Goal: Navigation & Orientation: Find specific page/section

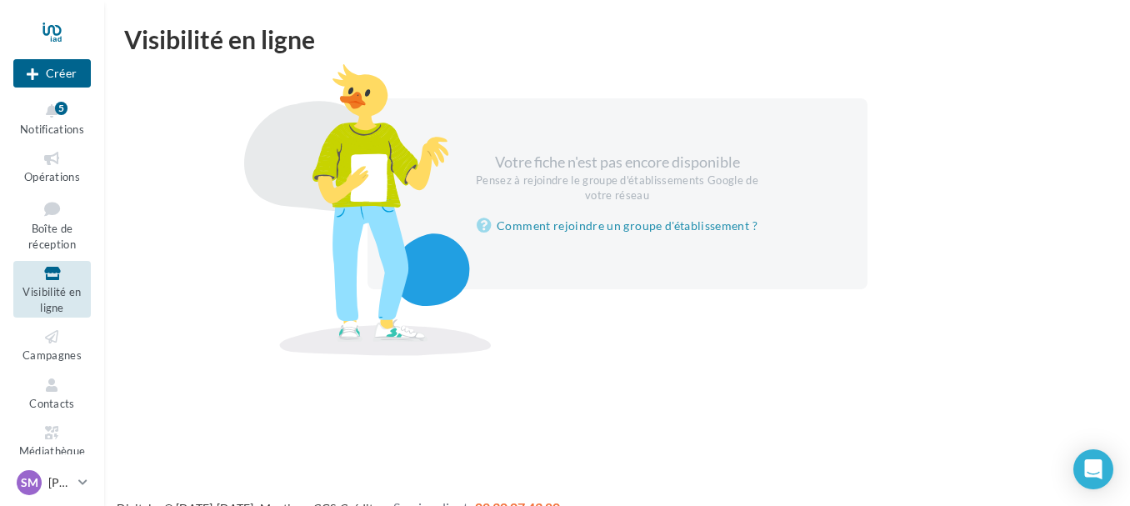
click at [247, 73] on div at bounding box center [368, 210] width 292 height 292
click at [67, 116] on icon at bounding box center [51, 111] width 67 height 19
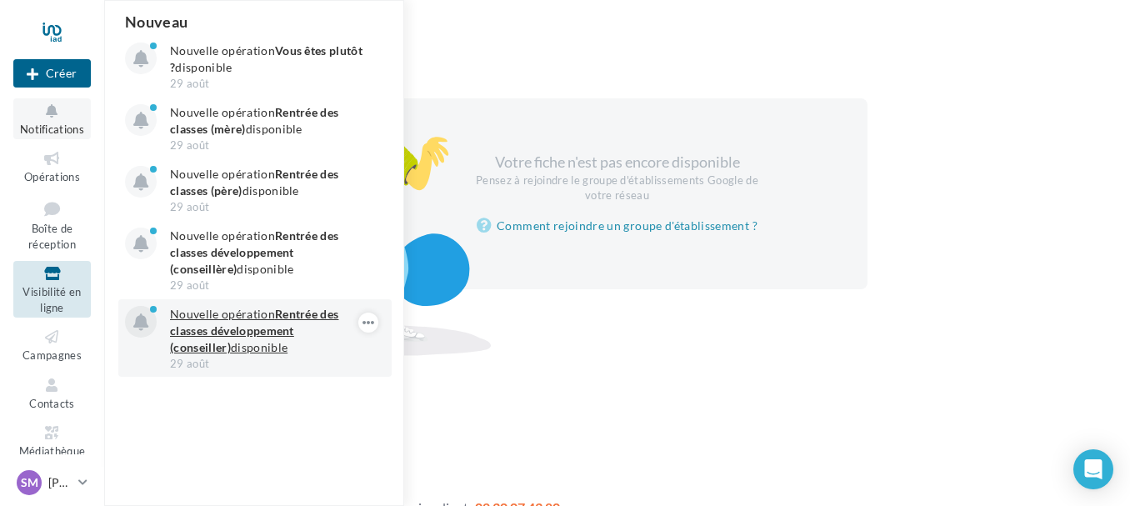
click at [225, 330] on strong "Rentrée des classes développement (conseiller)" at bounding box center [254, 330] width 168 height 47
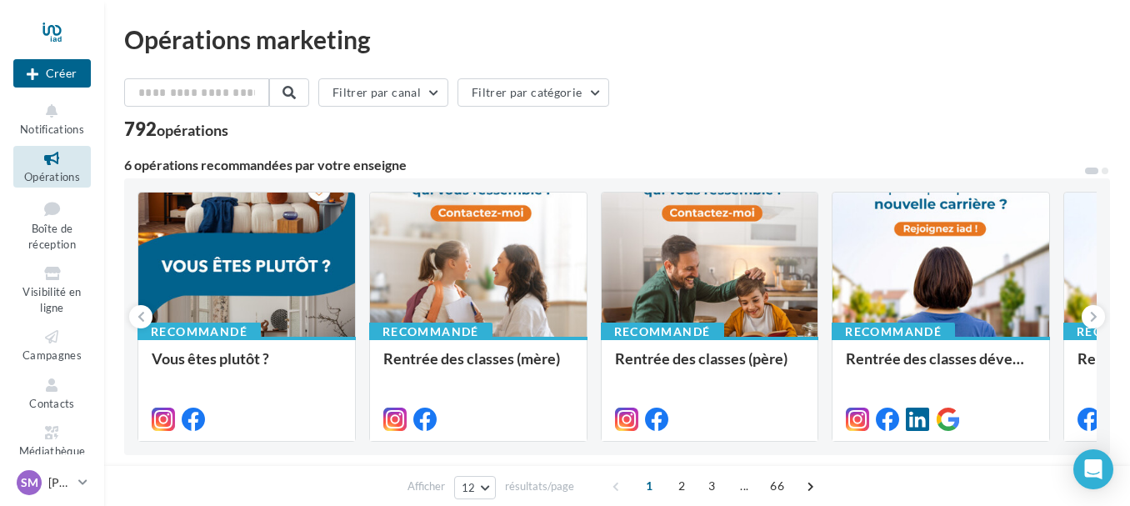
click at [57, 167] on icon at bounding box center [51, 158] width 67 height 19
click at [52, 117] on icon at bounding box center [51, 111] width 67 height 19
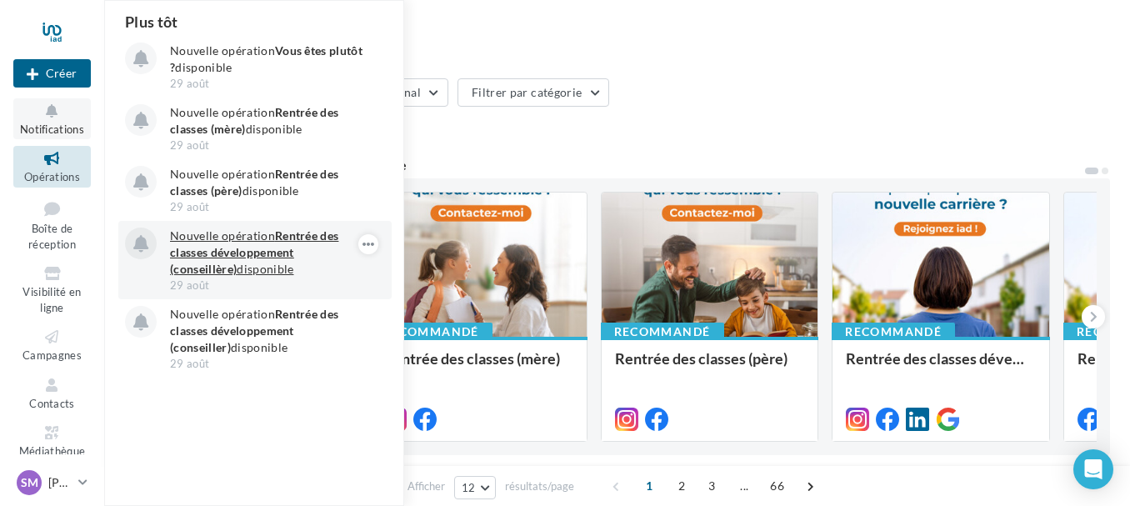
click at [287, 237] on strong "Rentrée des classes développement (conseillère)" at bounding box center [254, 251] width 168 height 47
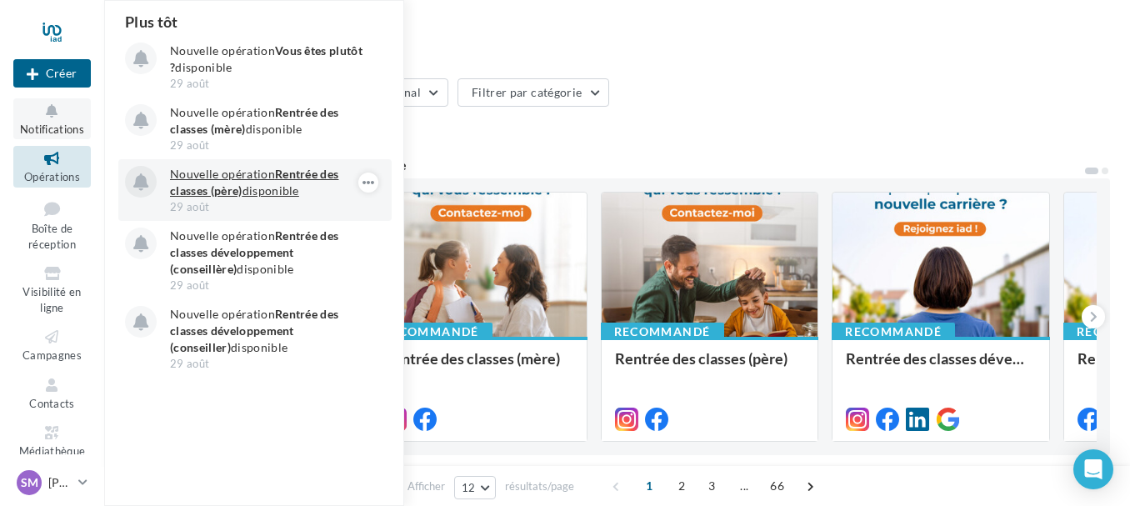
click at [269, 167] on p "Nouvelle opération Rentrée des classes (père) disponible" at bounding box center [266, 182] width 193 height 33
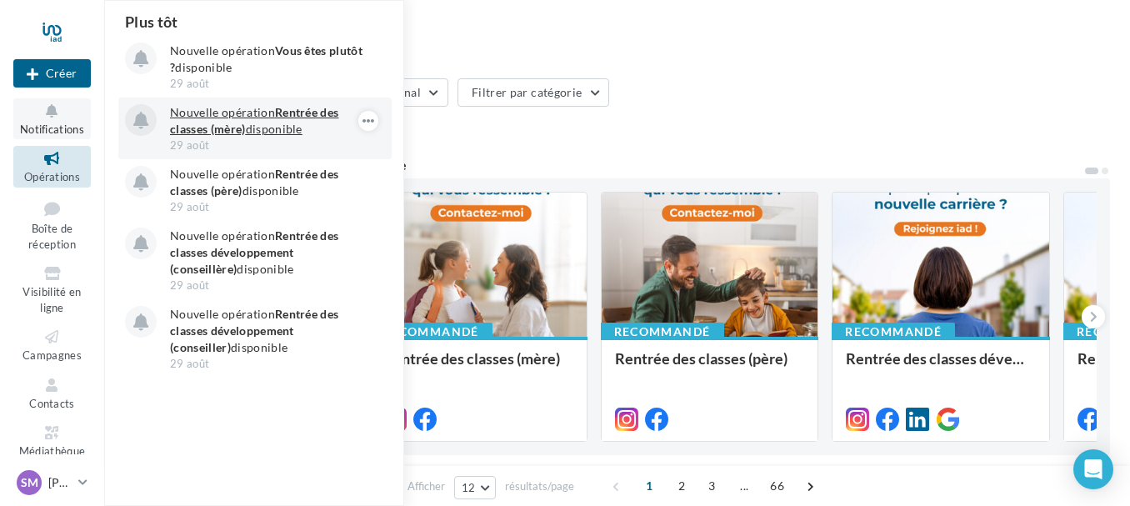
click at [269, 131] on p "Nouvelle opération Rentrée des classes (mère) disponible" at bounding box center [266, 120] width 193 height 33
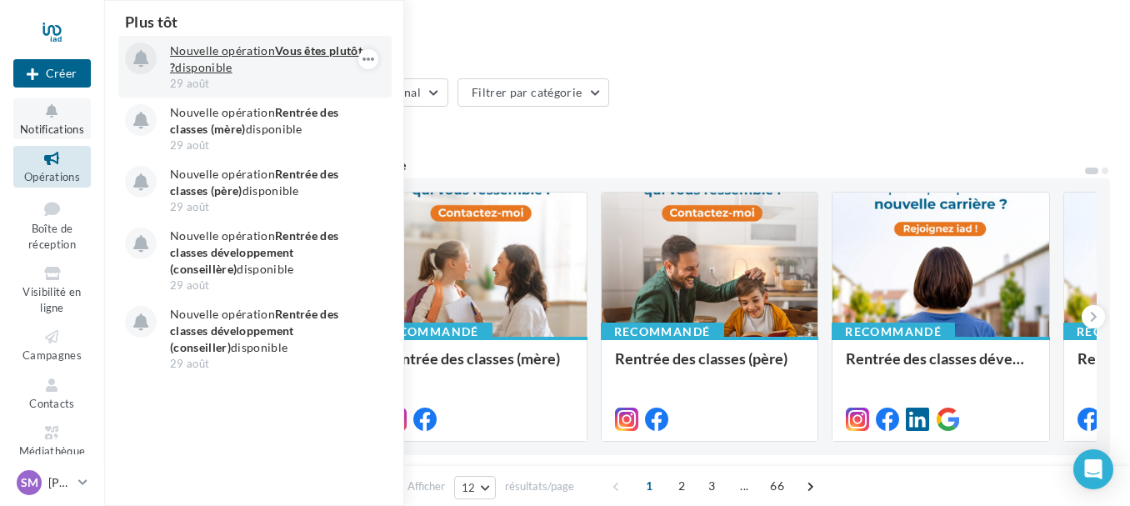
click at [286, 62] on p "Nouvelle opération Vous êtes plutôt ? disponible" at bounding box center [266, 58] width 193 height 33
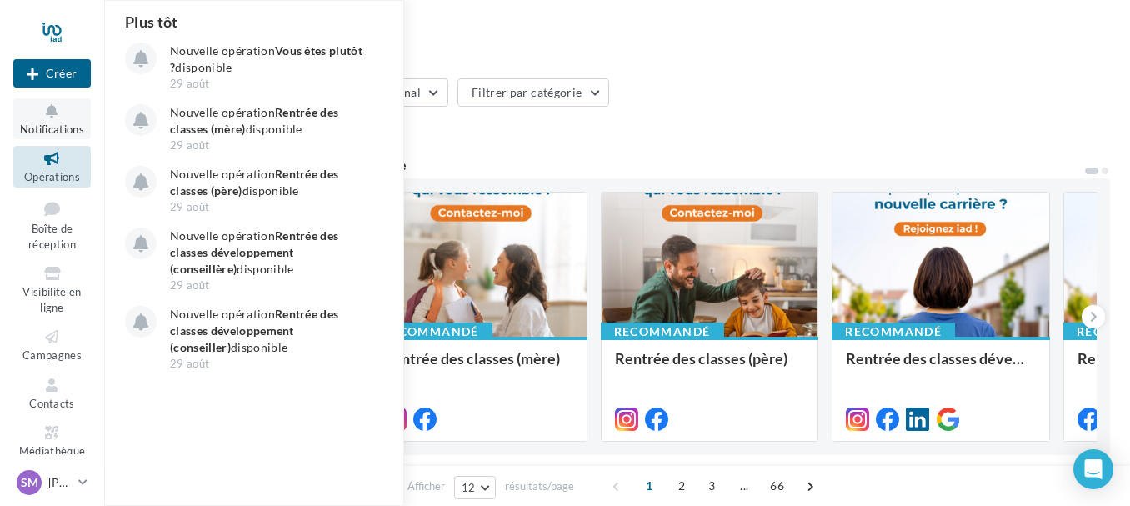
click at [76, 117] on icon at bounding box center [51, 111] width 67 height 19
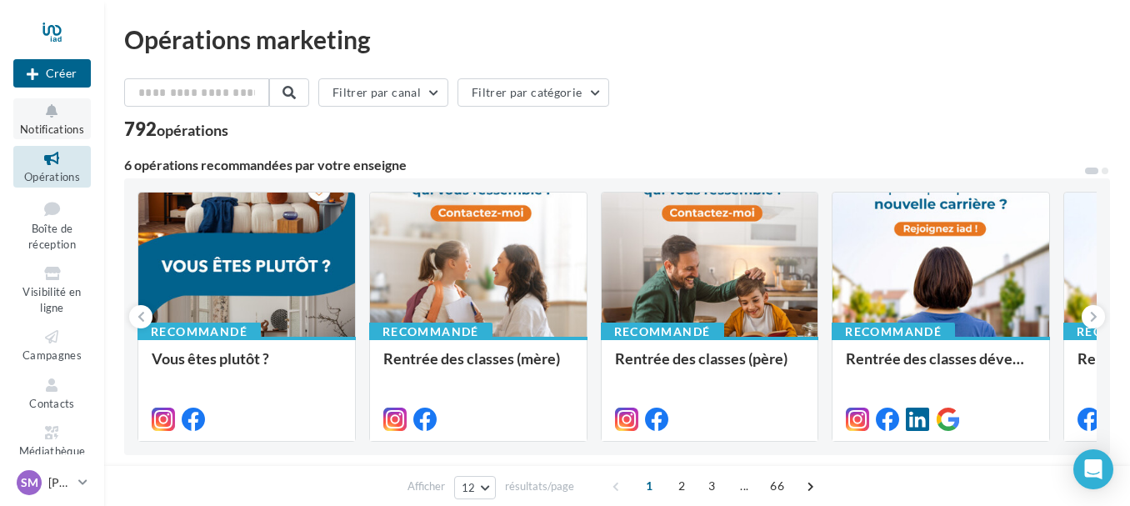
click at [57, 115] on icon at bounding box center [51, 111] width 67 height 19
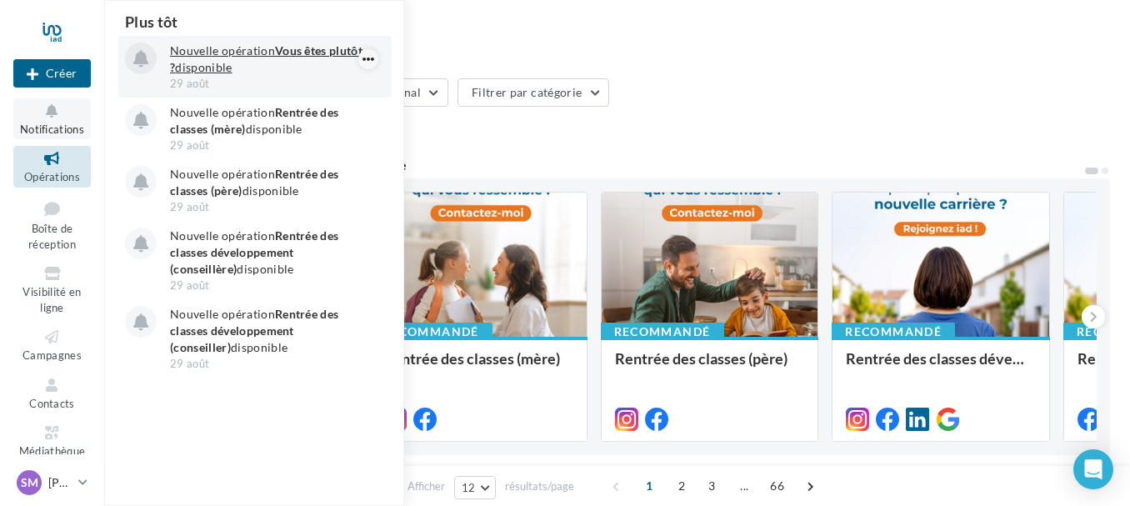
click at [364, 54] on icon "button" at bounding box center [368, 59] width 13 height 20
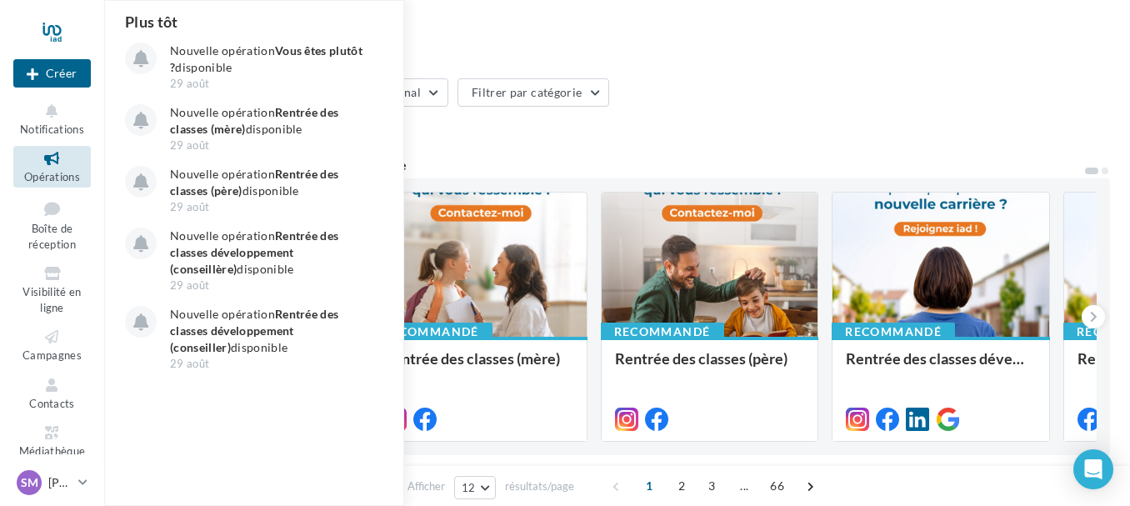
click at [56, 168] on link "Opérations" at bounding box center [51, 166] width 77 height 41
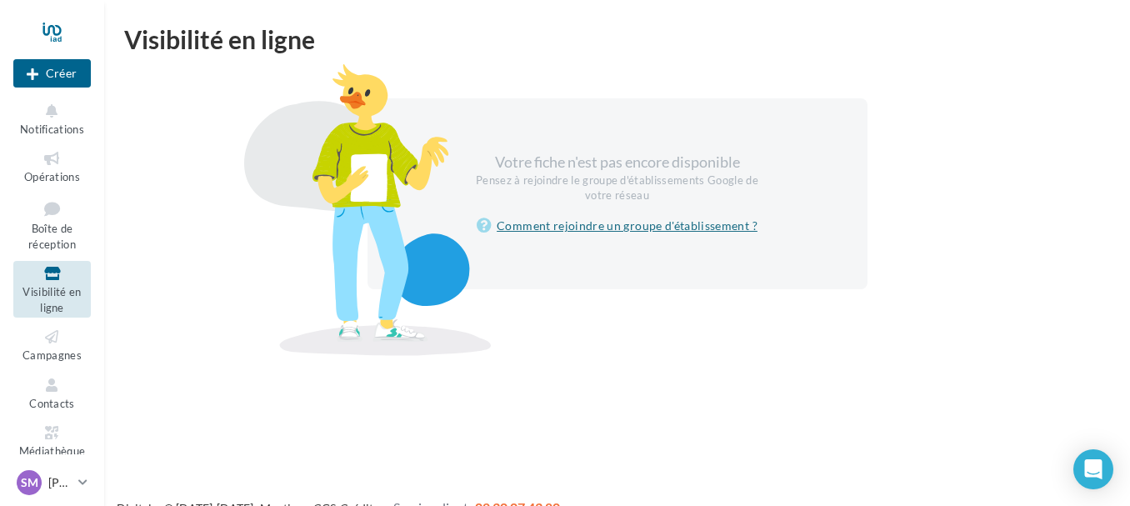
click at [636, 224] on link "Comment rejoindre un groupe d'établissement ?" at bounding box center [616, 226] width 281 height 20
click at [58, 174] on span "Opérations" at bounding box center [52, 176] width 56 height 13
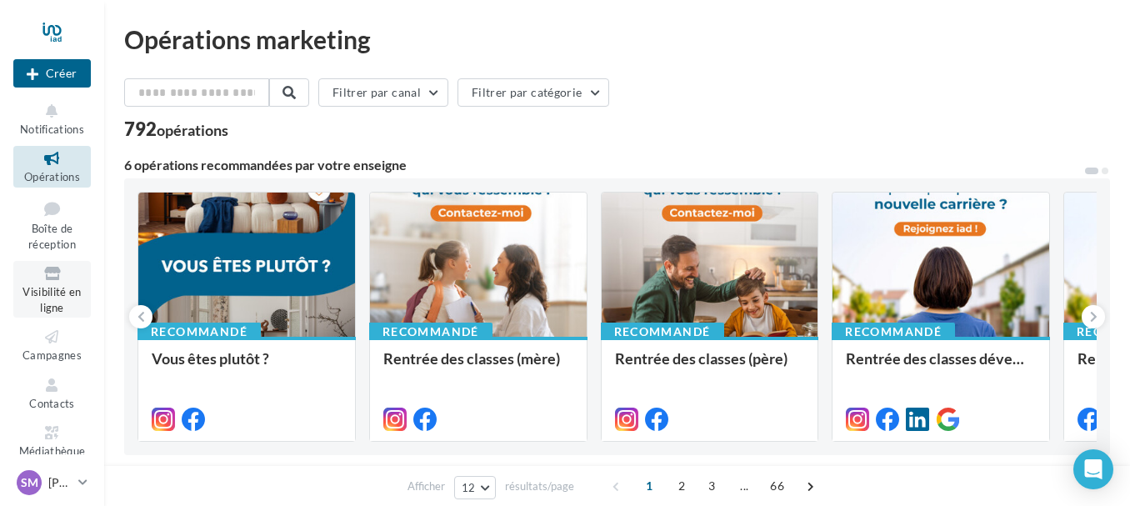
click at [59, 297] on span "Visibilité en ligne" at bounding box center [51, 299] width 58 height 29
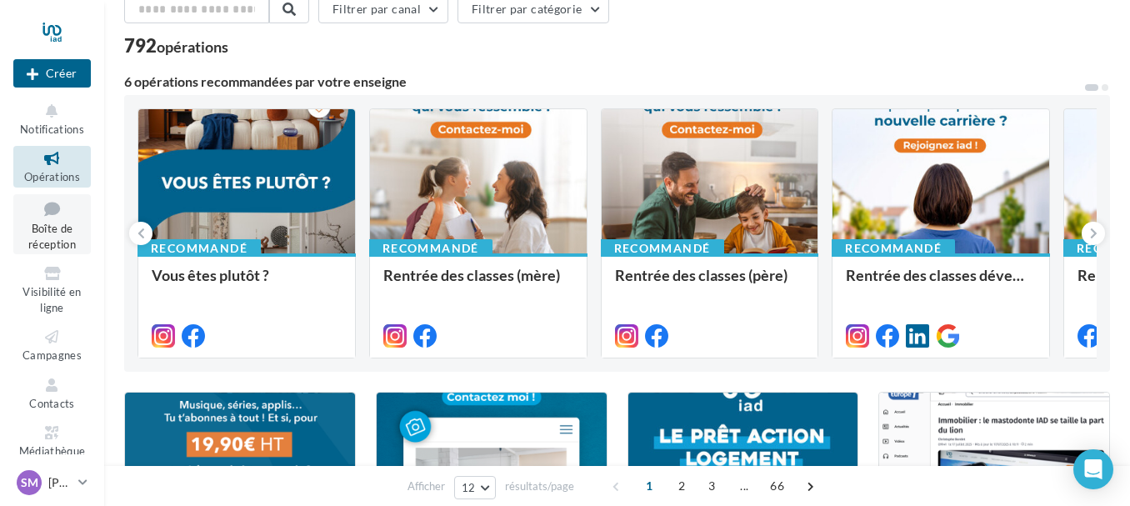
click at [60, 226] on span "Boîte de réception" at bounding box center [51, 236] width 47 height 29
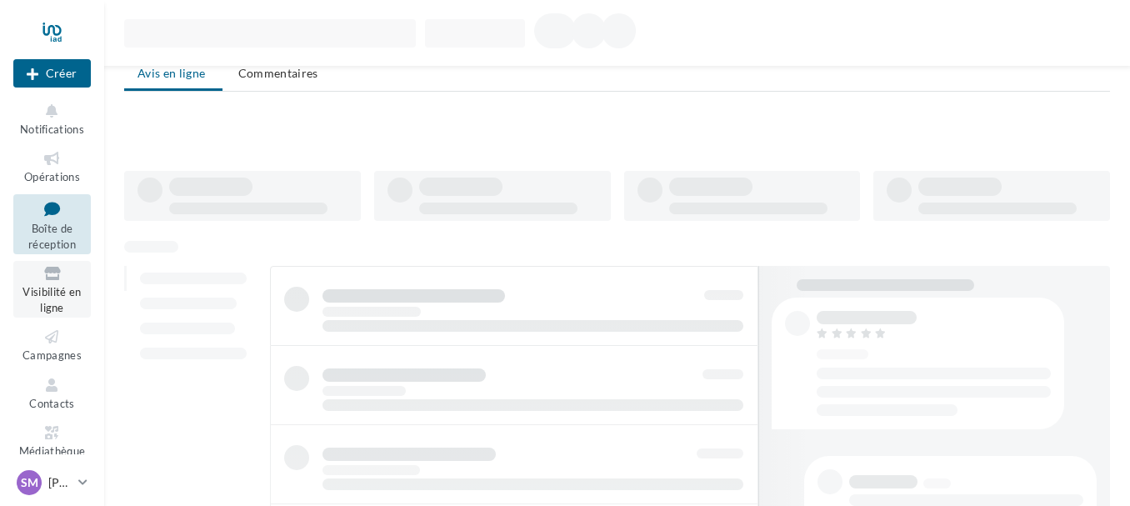
click at [52, 285] on span "Visibilité en ligne" at bounding box center [51, 299] width 58 height 29
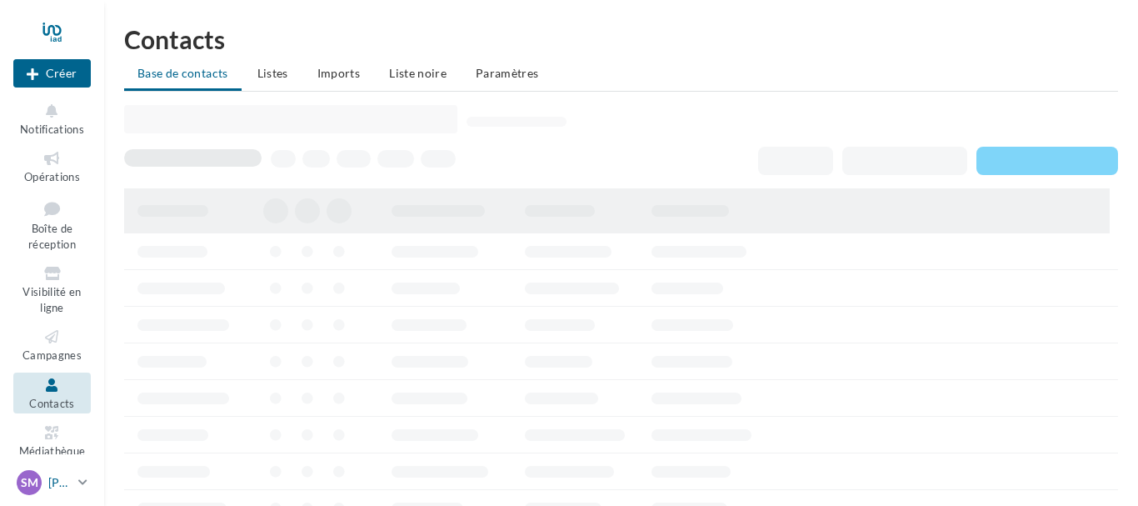
click at [83, 481] on icon at bounding box center [82, 482] width 9 height 14
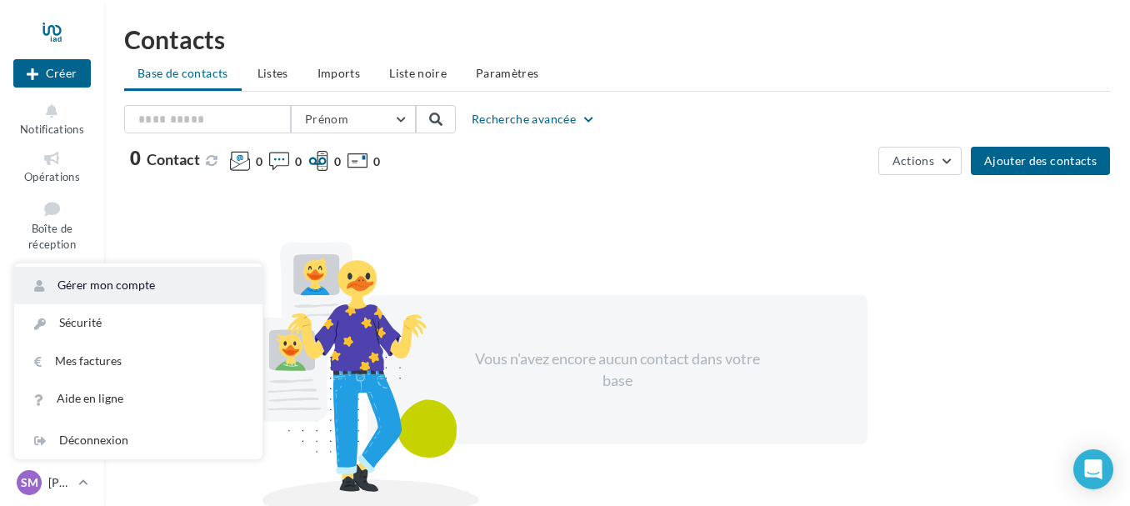
click at [152, 290] on link "Gérer mon compte" at bounding box center [138, 285] width 248 height 37
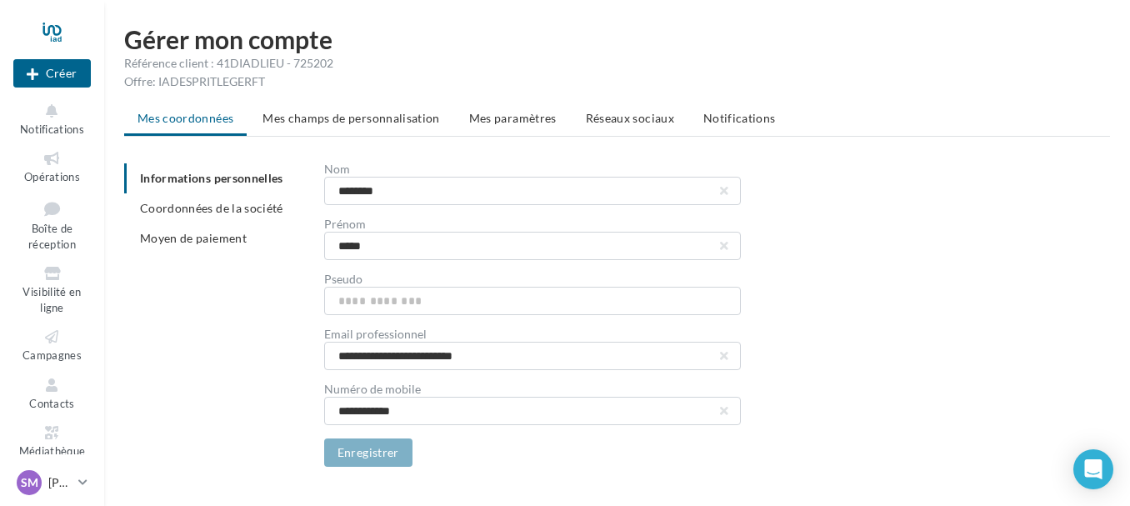
scroll to position [32, 0]
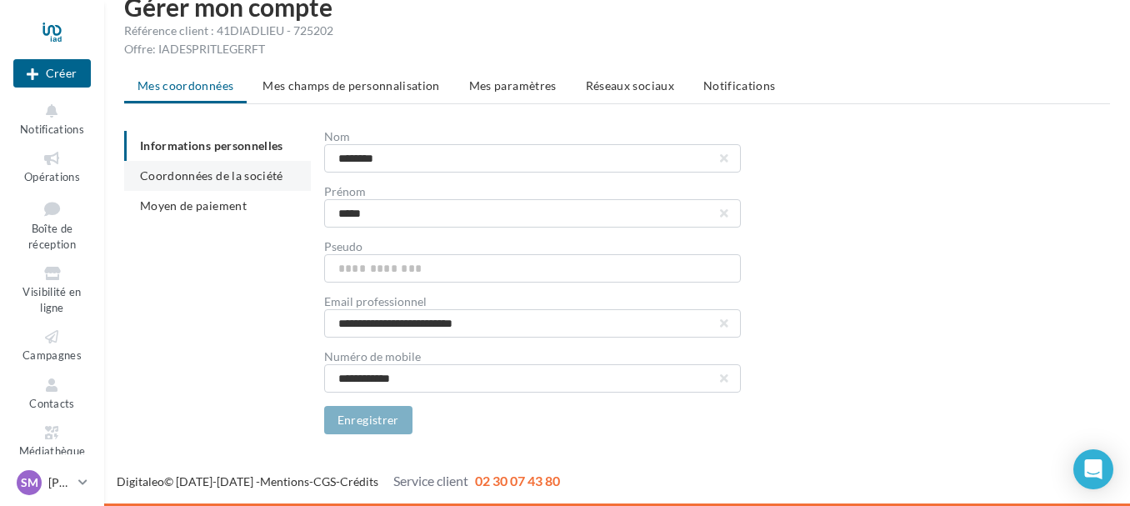
click at [232, 176] on span "Coordonnées de la société" at bounding box center [211, 175] width 143 height 14
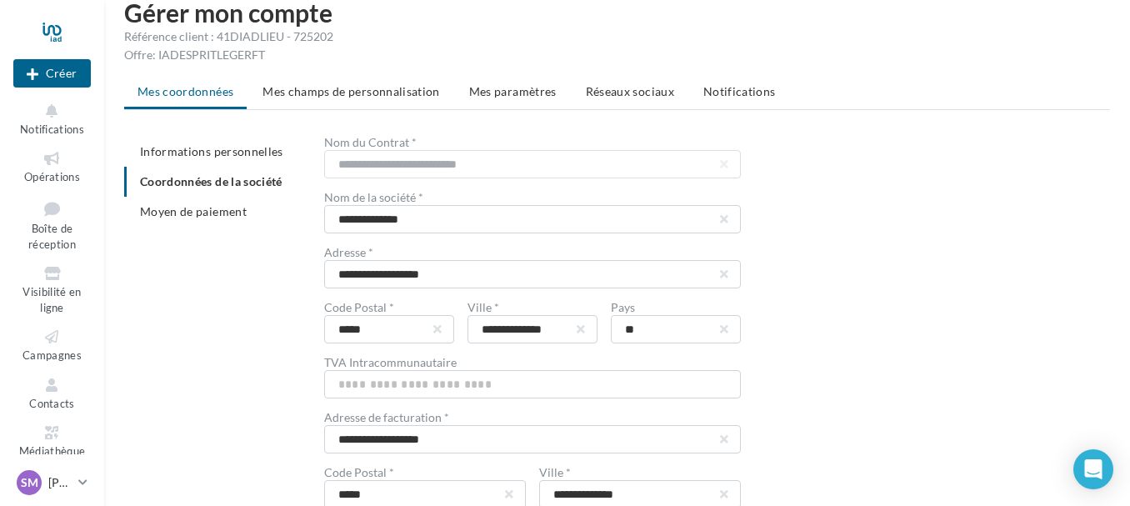
scroll to position [32, 0]
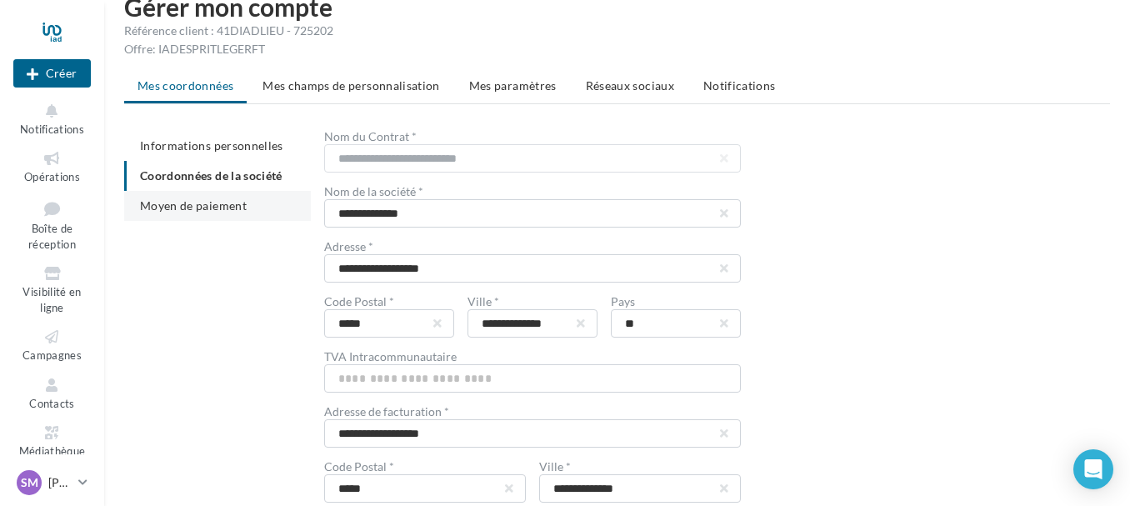
click at [232, 212] on span "Moyen de paiement" at bounding box center [193, 205] width 107 height 14
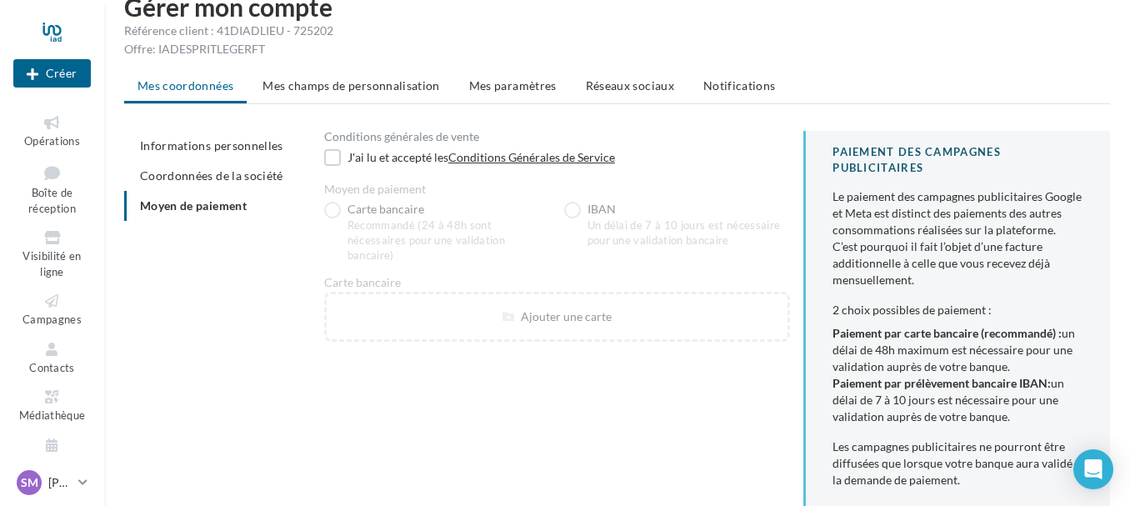
scroll to position [62, 0]
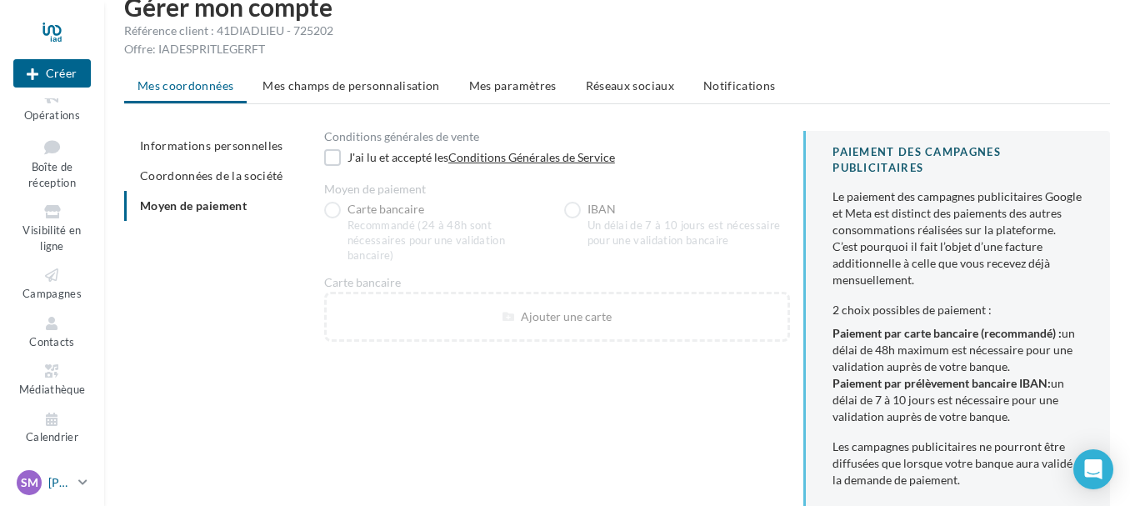
click at [80, 476] on icon at bounding box center [82, 482] width 9 height 14
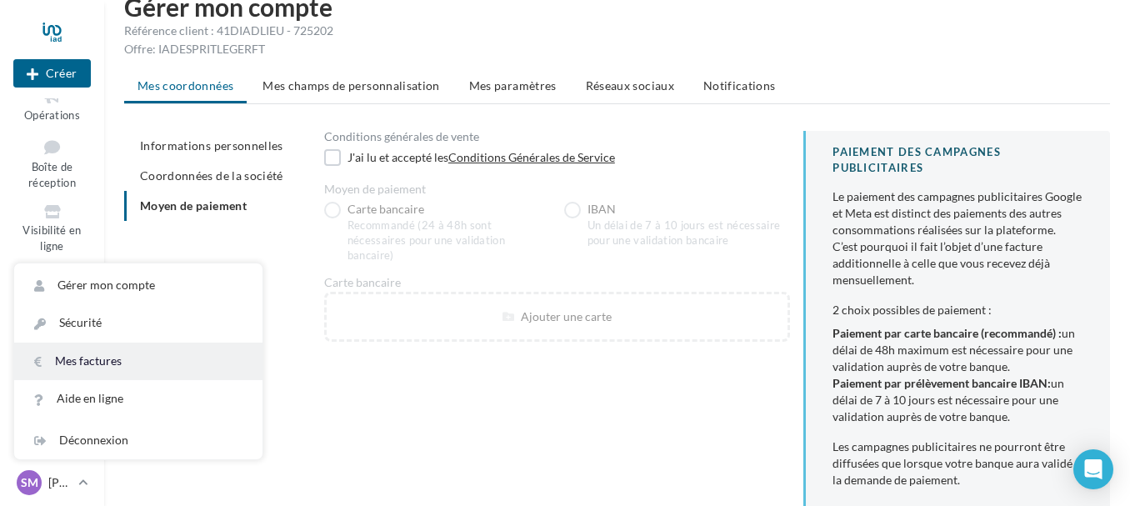
click at [109, 352] on link "Mes factures" at bounding box center [138, 360] width 248 height 37
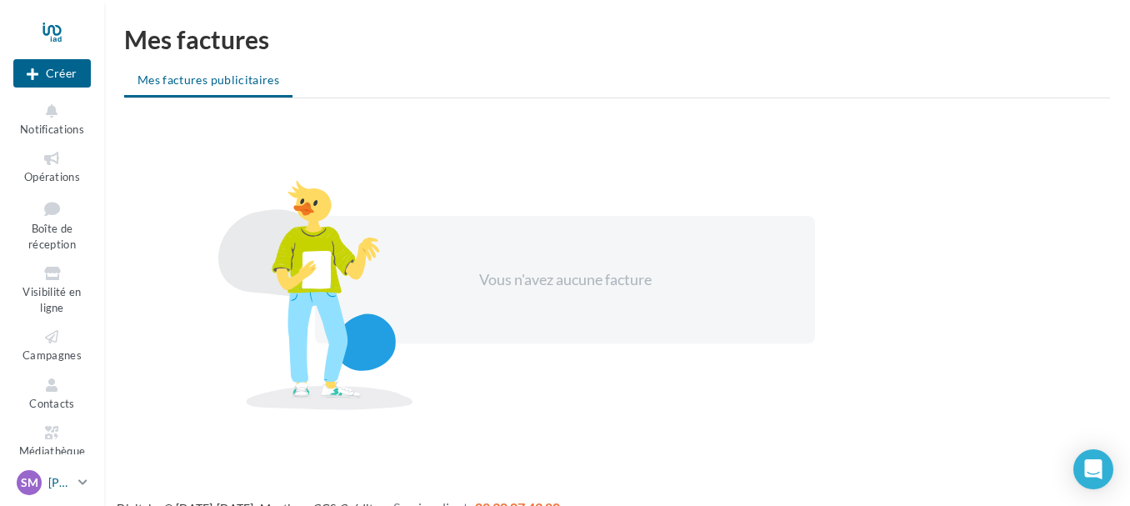
click at [87, 476] on icon at bounding box center [82, 482] width 9 height 14
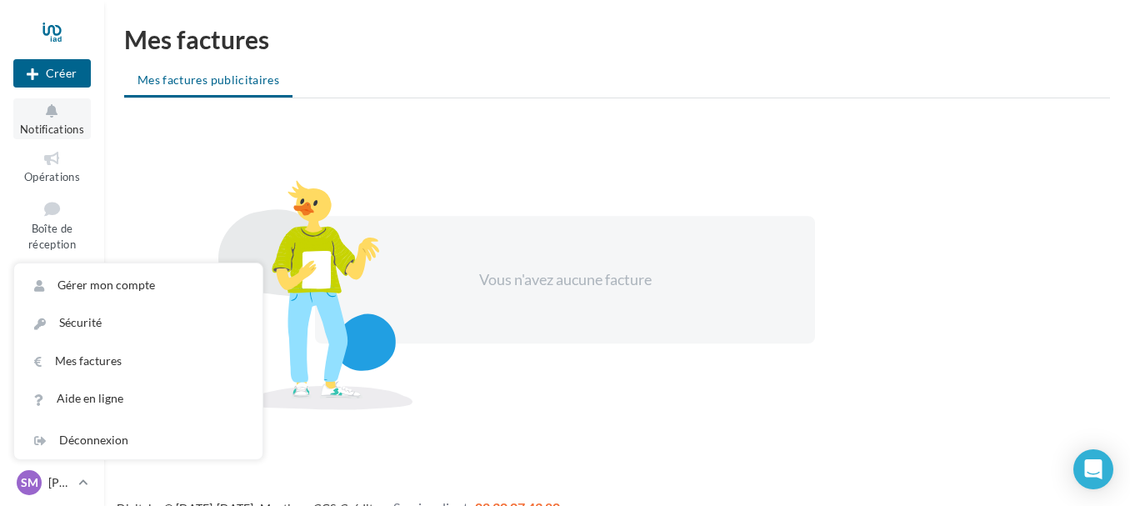
click at [70, 112] on icon at bounding box center [51, 111] width 67 height 19
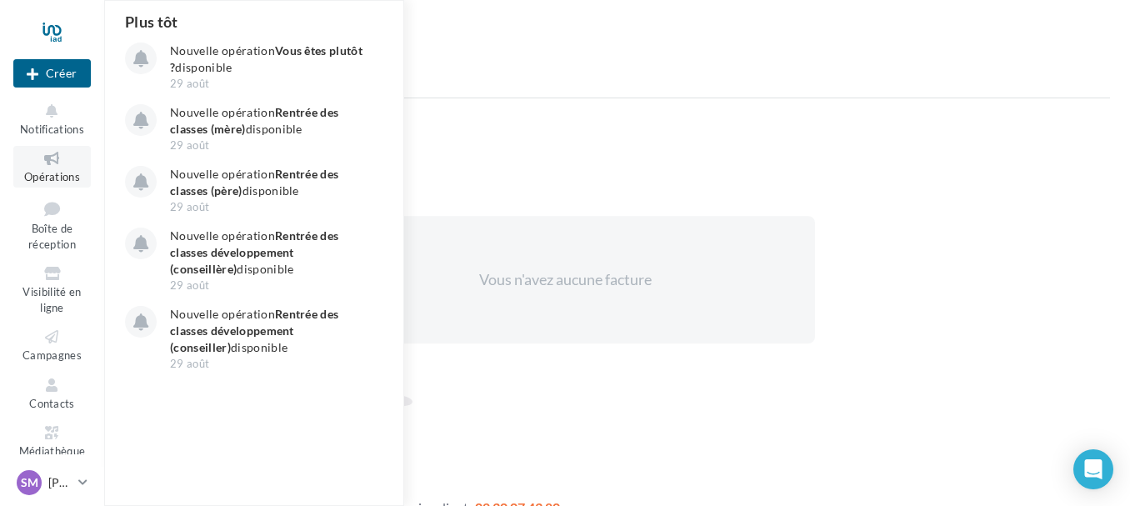
click at [67, 163] on icon at bounding box center [51, 158] width 67 height 19
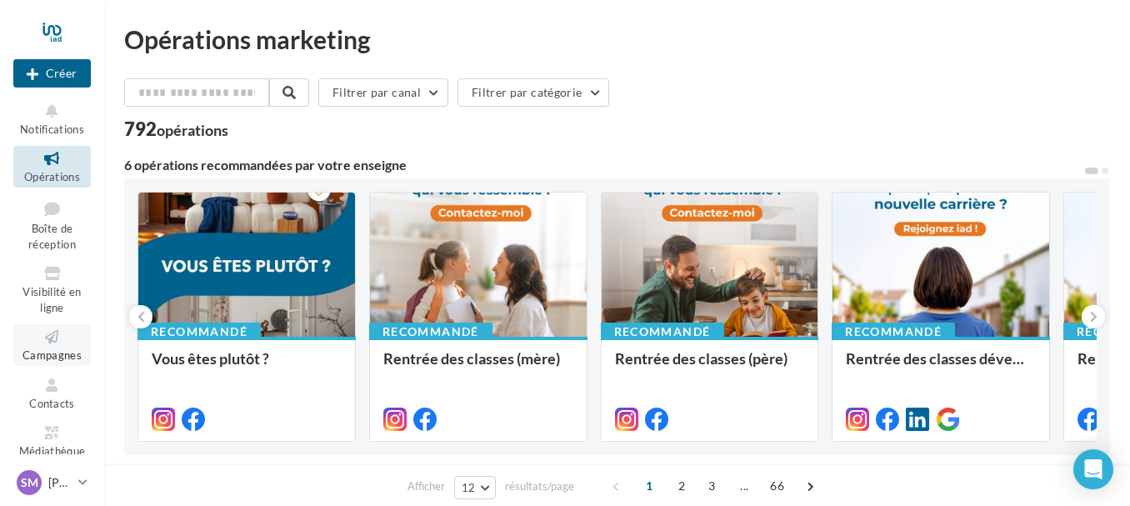
click at [57, 347] on link "Campagnes" at bounding box center [51, 344] width 77 height 41
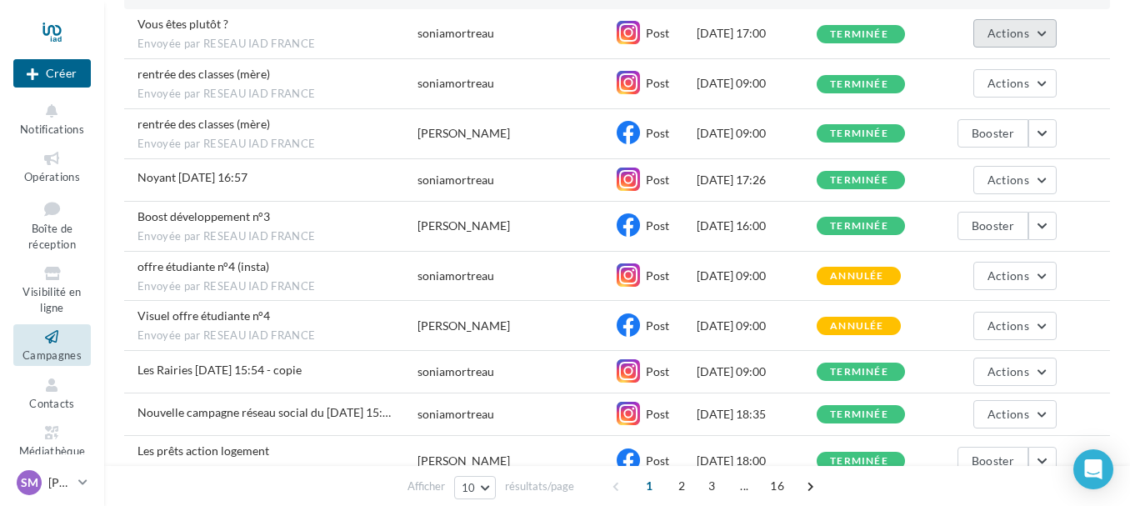
scroll to position [307, 0]
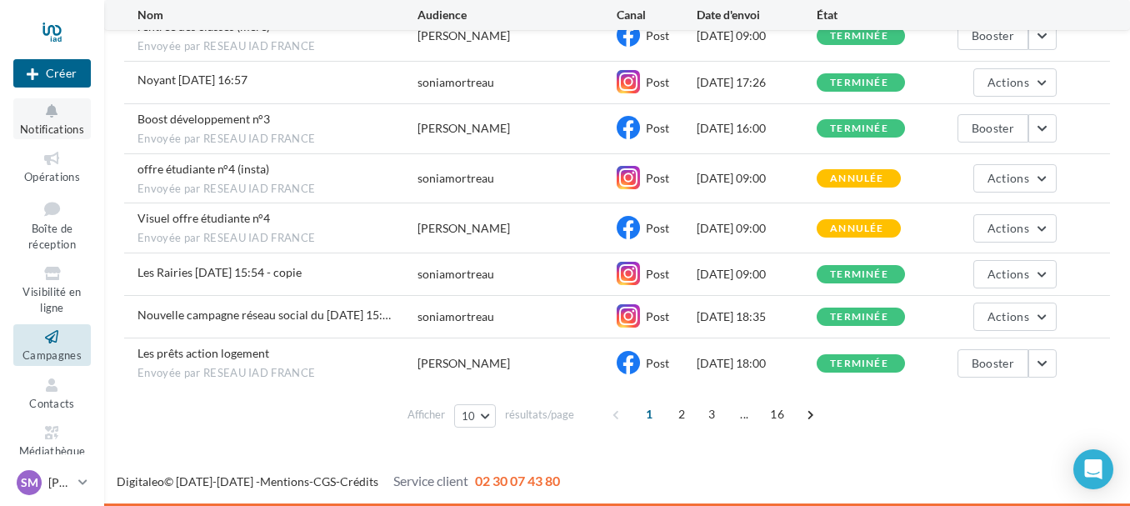
click at [52, 129] on span "Notifications" at bounding box center [52, 128] width 64 height 13
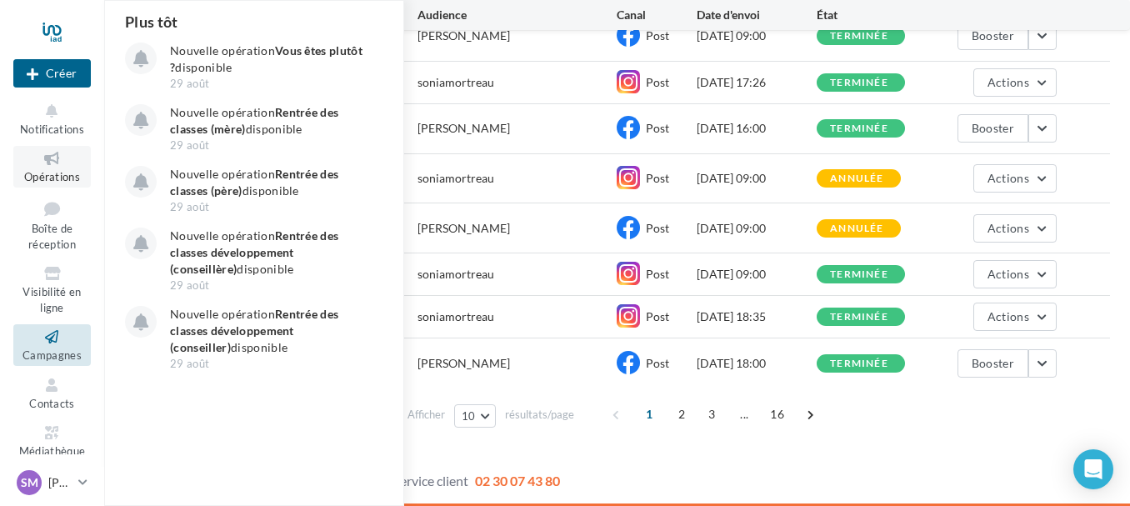
click at [72, 166] on icon at bounding box center [51, 158] width 67 height 19
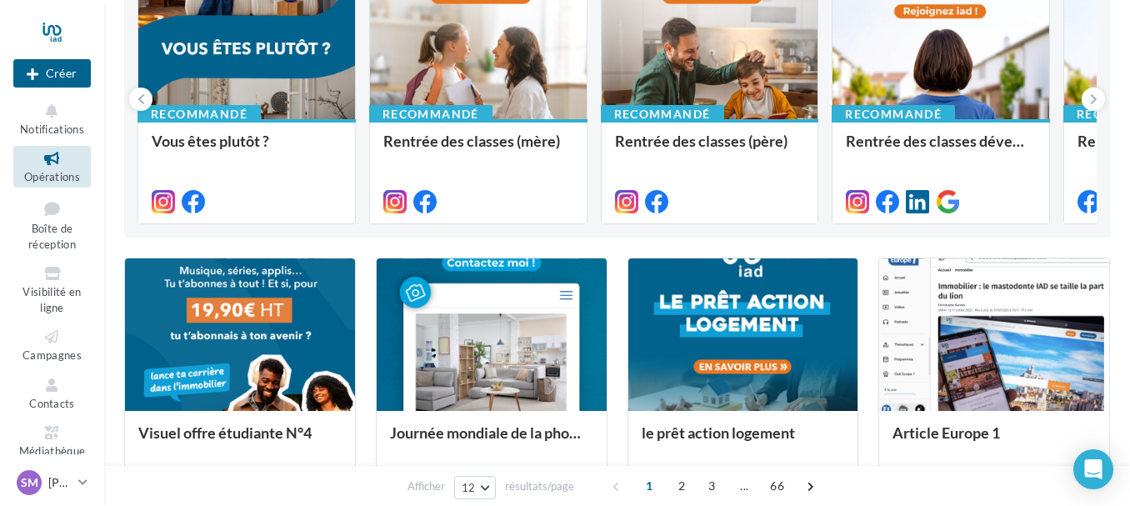
scroll to position [250, 0]
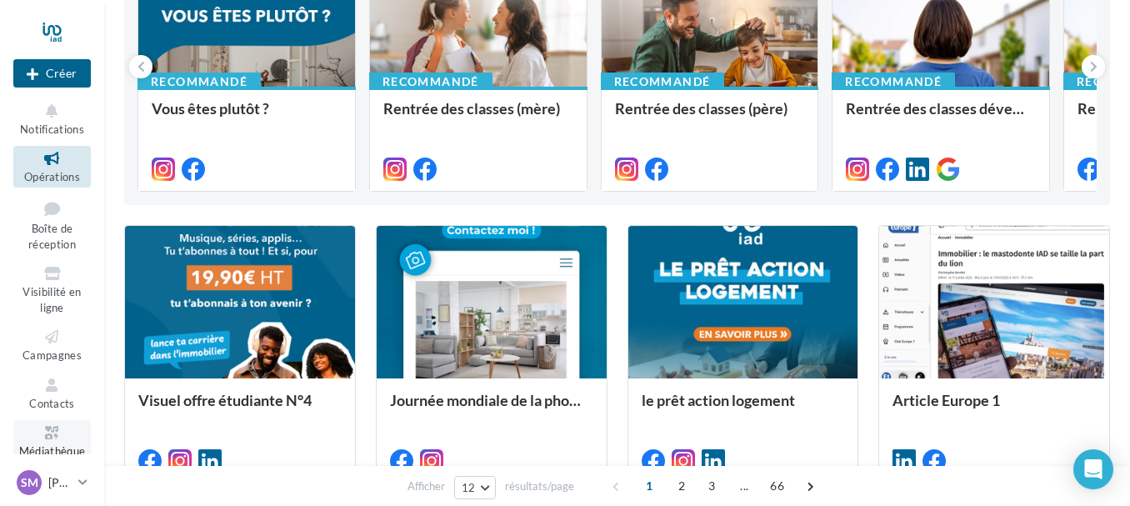
click at [48, 427] on icon at bounding box center [51, 432] width 67 height 19
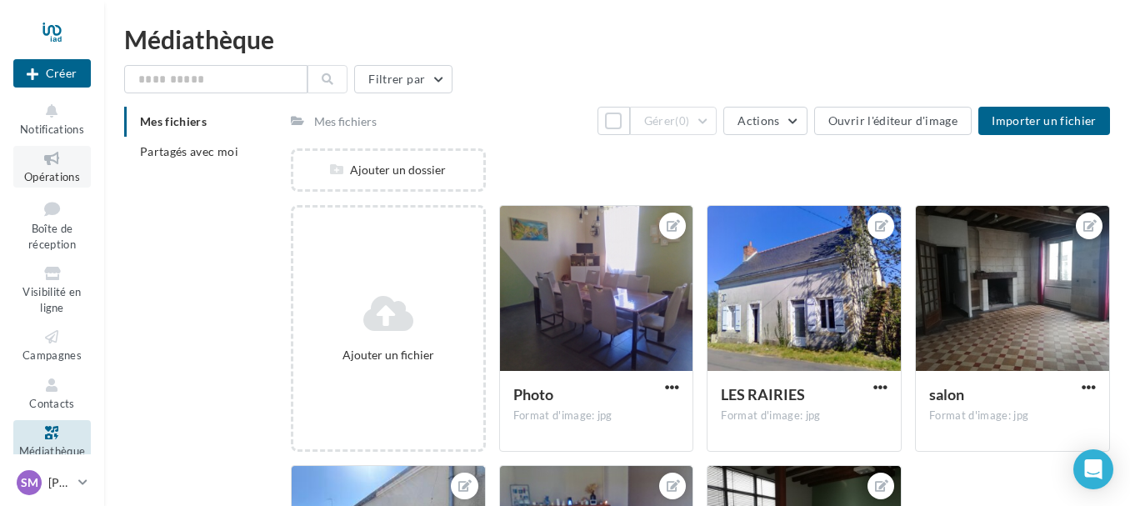
click at [62, 165] on icon at bounding box center [51, 158] width 67 height 19
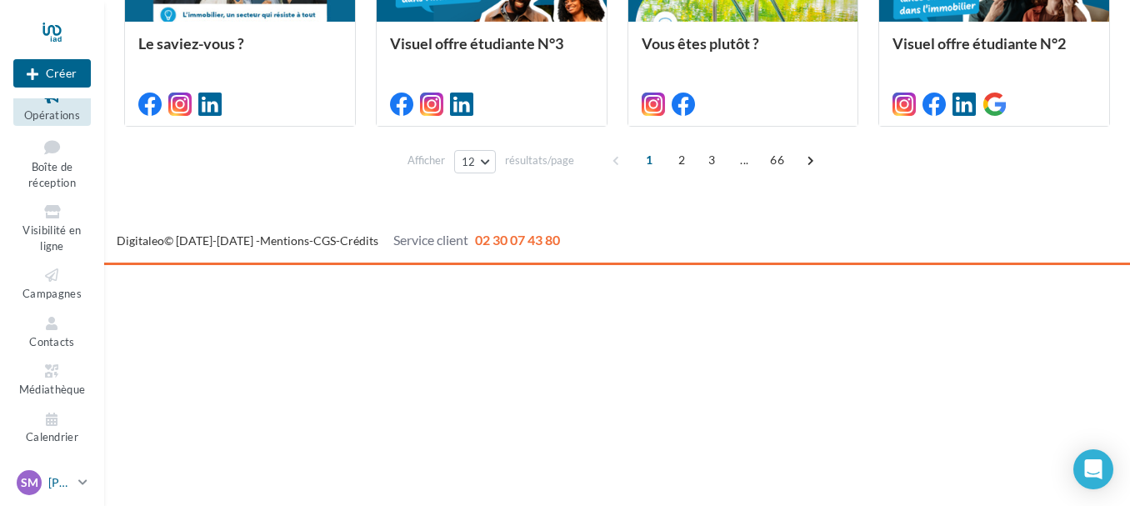
scroll to position [923, 0]
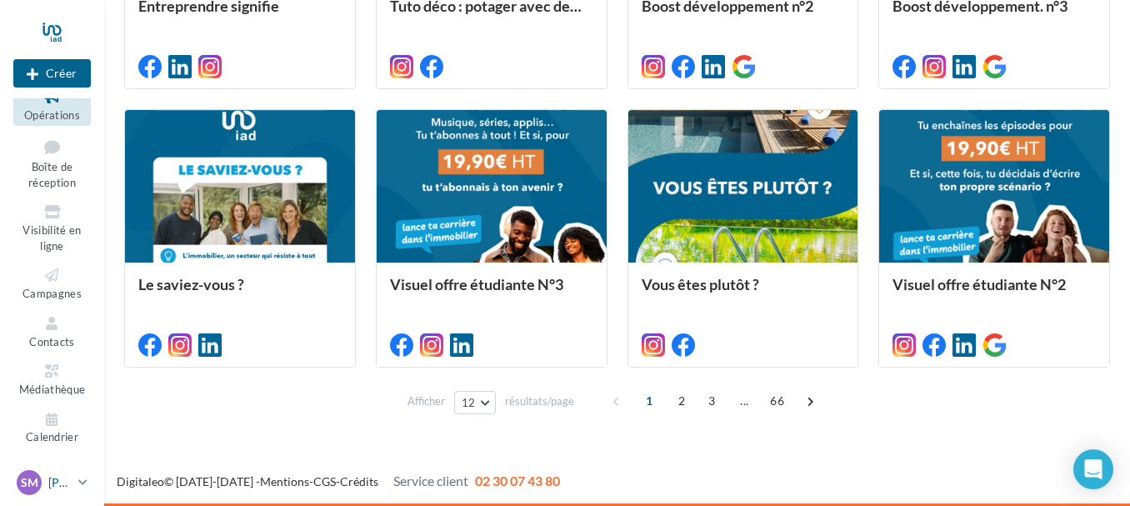
click at [30, 475] on span "SM" at bounding box center [29, 482] width 17 height 17
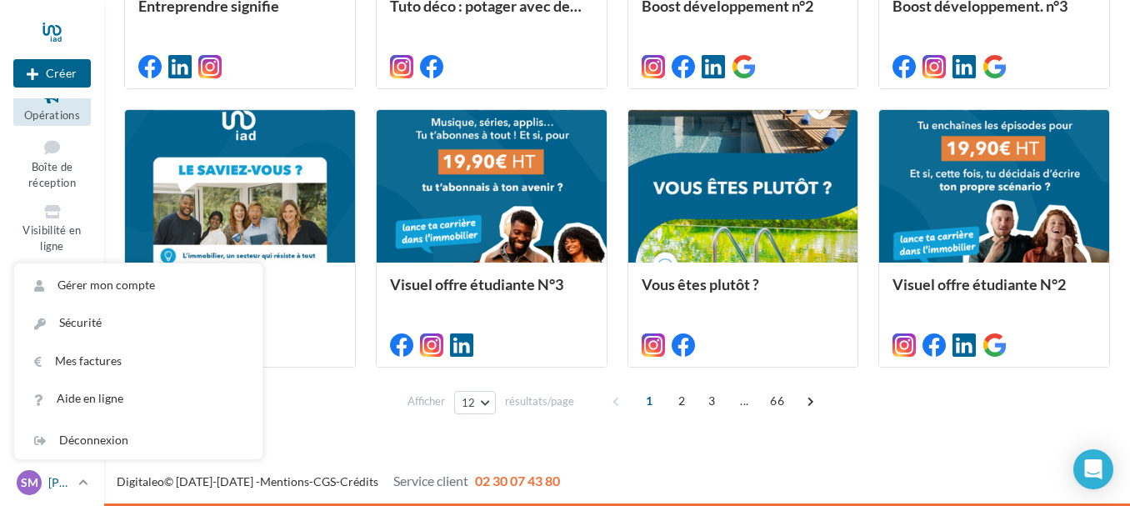
click at [26, 479] on span "SM" at bounding box center [29, 482] width 17 height 17
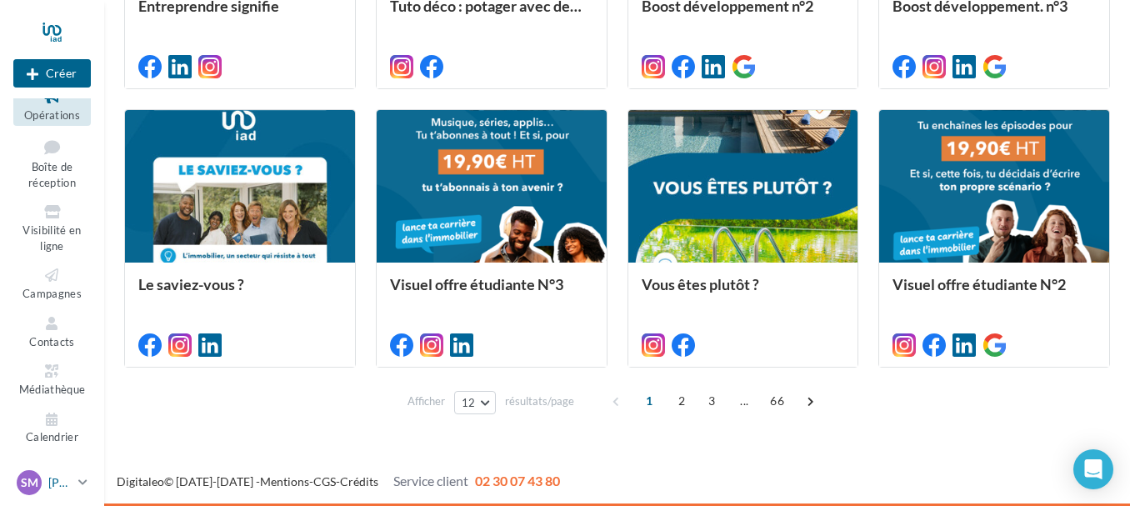
click at [82, 476] on icon at bounding box center [82, 482] width 9 height 14
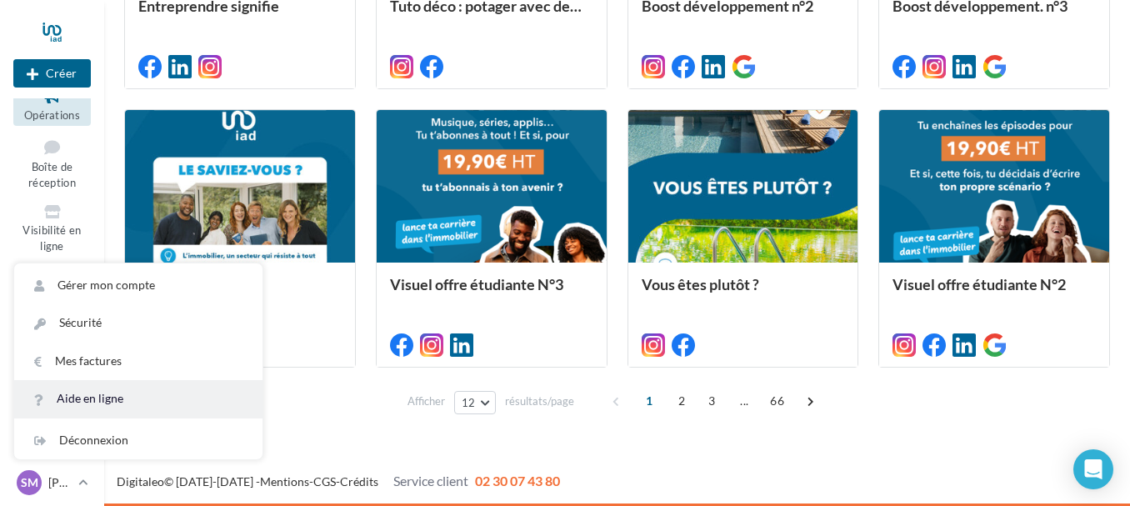
click at [122, 396] on link "Aide en ligne" at bounding box center [138, 398] width 248 height 37
